Goal: Transaction & Acquisition: Purchase product/service

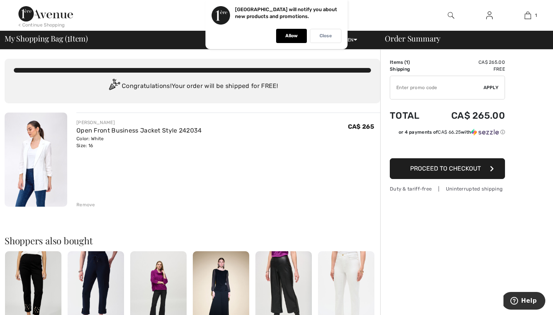
click at [325, 37] on p "Close" at bounding box center [326, 36] width 12 height 6
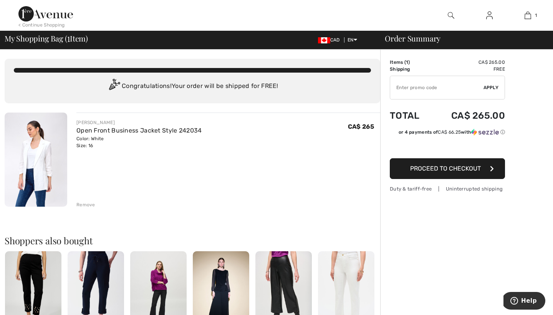
click at [451, 14] on img at bounding box center [451, 15] width 7 height 9
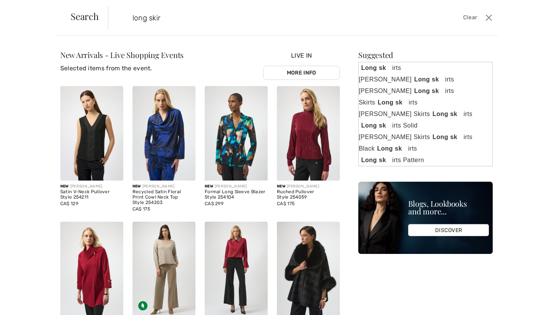
type input "long skirt"
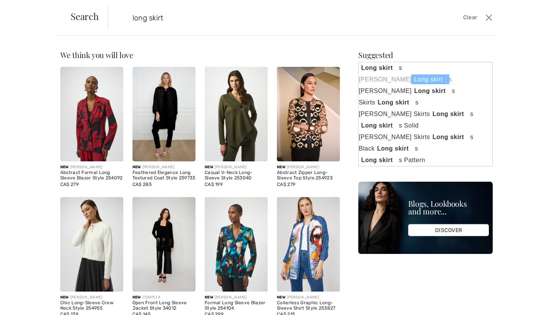
click at [412, 80] on strong "Long skirt" at bounding box center [431, 80] width 38 height 10
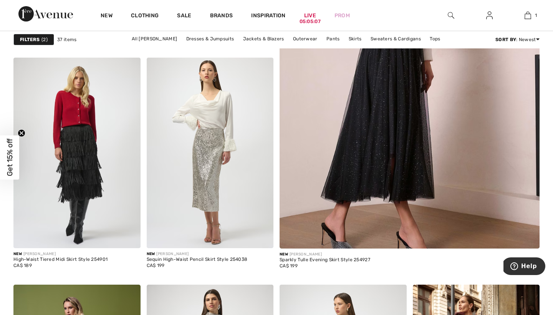
scroll to position [272, 0]
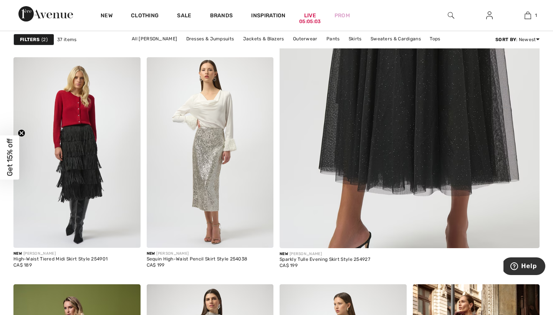
click at [410, 80] on img at bounding box center [410, 64] width 312 height 469
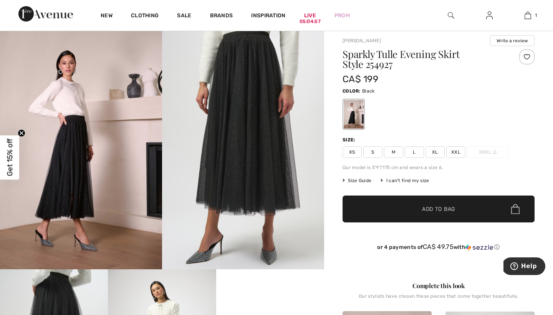
scroll to position [19, 0]
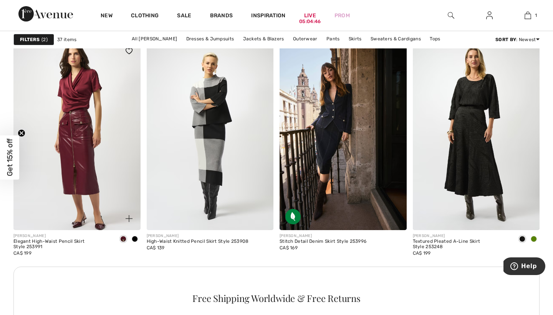
scroll to position [745, 0]
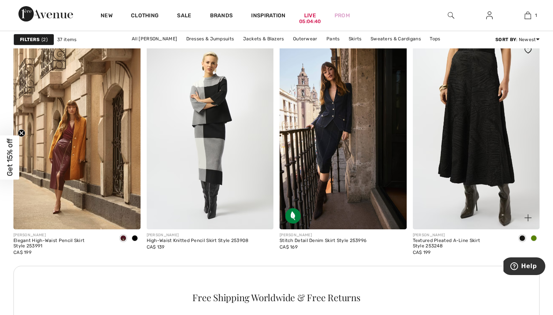
click at [470, 186] on img at bounding box center [476, 134] width 127 height 191
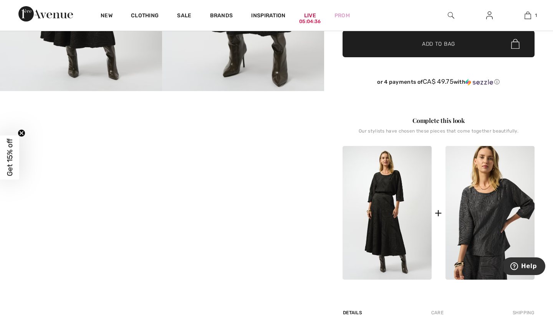
scroll to position [199, 0]
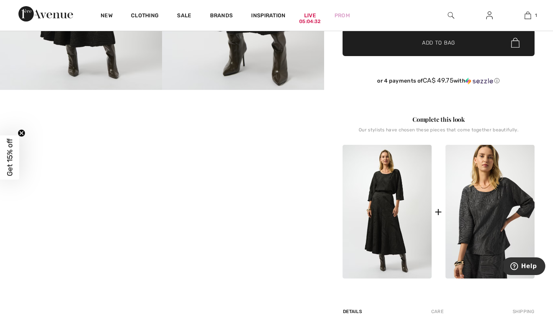
click at [67, 144] on video "Your browser does not support the video tag." at bounding box center [54, 117] width 108 height 54
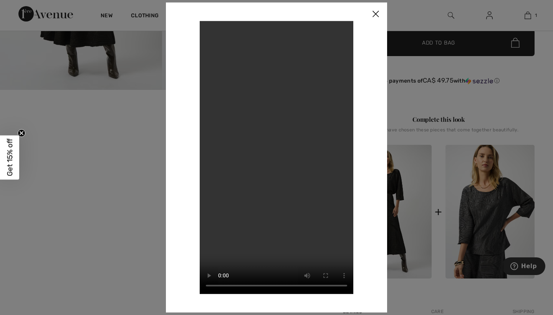
click at [376, 13] on img at bounding box center [375, 14] width 23 height 24
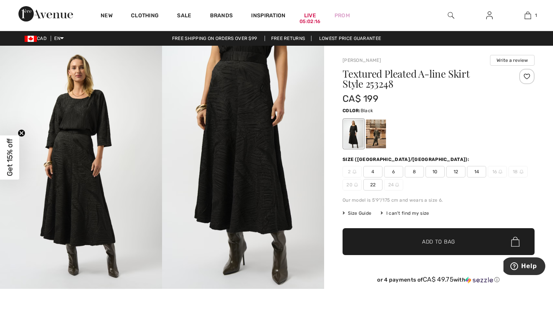
scroll to position [0, 0]
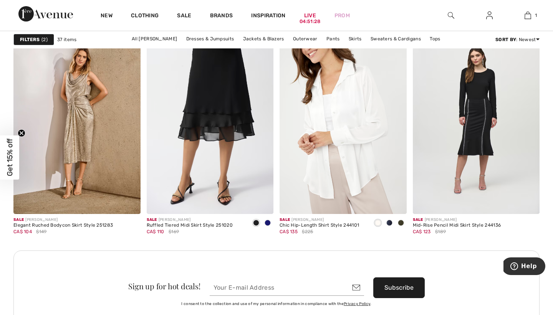
scroll to position [1524, 0]
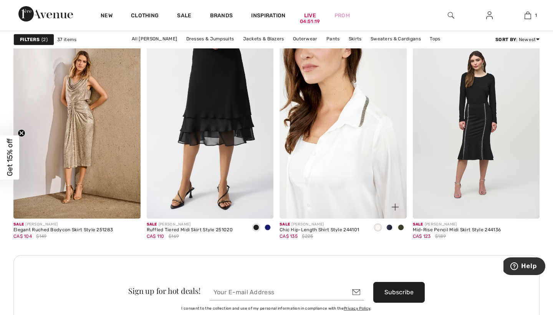
click at [347, 133] on img at bounding box center [343, 123] width 127 height 191
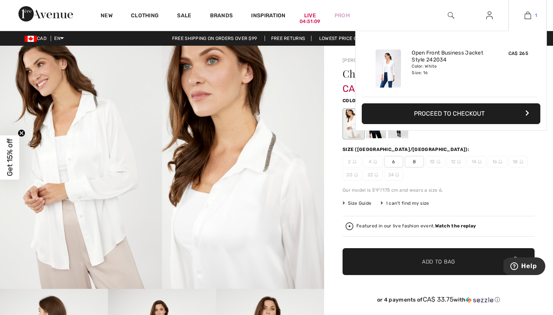
click at [528, 15] on img at bounding box center [528, 15] width 7 height 9
